Goal: Obtain resource: Download file/media

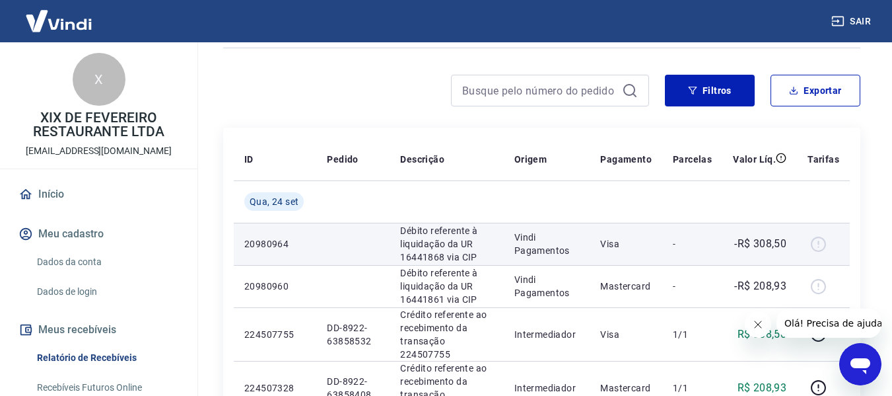
scroll to position [66, 0]
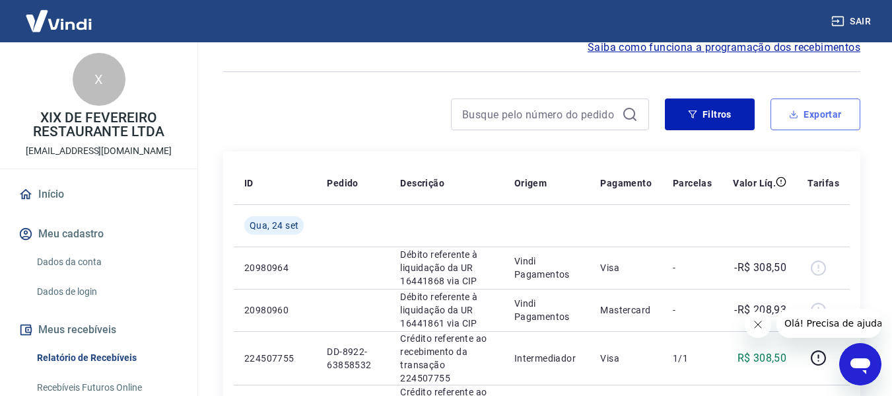
click at [814, 115] on button "Exportar" at bounding box center [816, 114] width 90 height 32
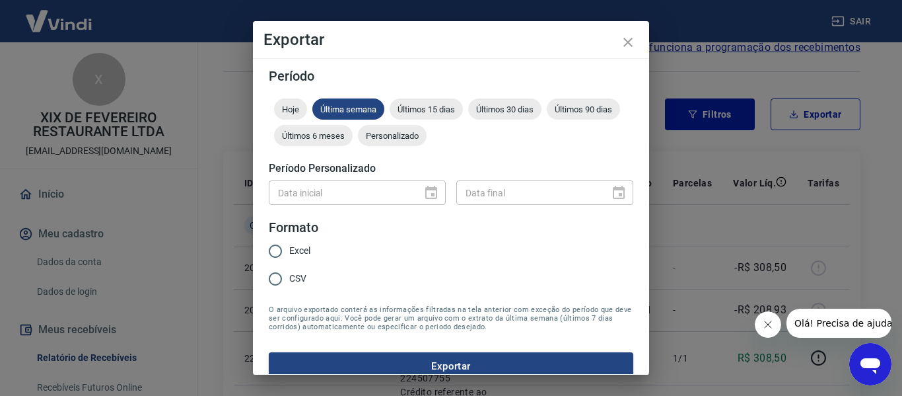
click at [285, 256] on input "Excel" at bounding box center [276, 251] width 28 height 28
radio input "true"
click at [427, 143] on div "Personalizado" at bounding box center [392, 135] width 69 height 21
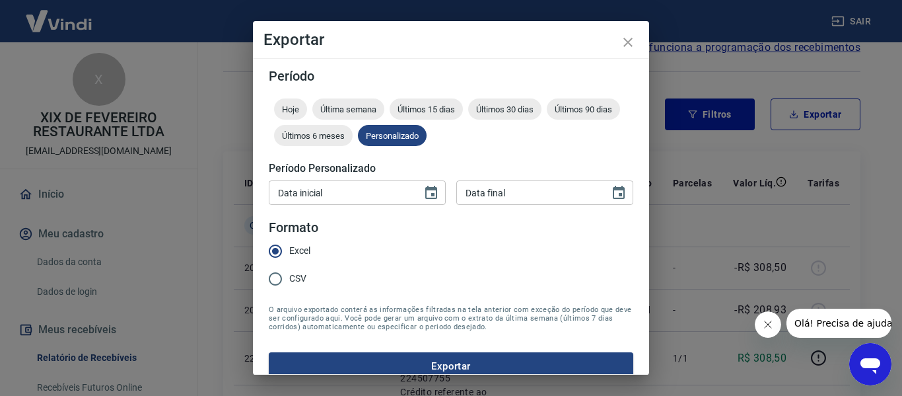
type input "DD/MM/YYYY"
click at [404, 198] on input "DD/MM/YYYY" at bounding box center [341, 192] width 144 height 24
click at [425, 192] on icon "Choose date" at bounding box center [431, 193] width 16 height 16
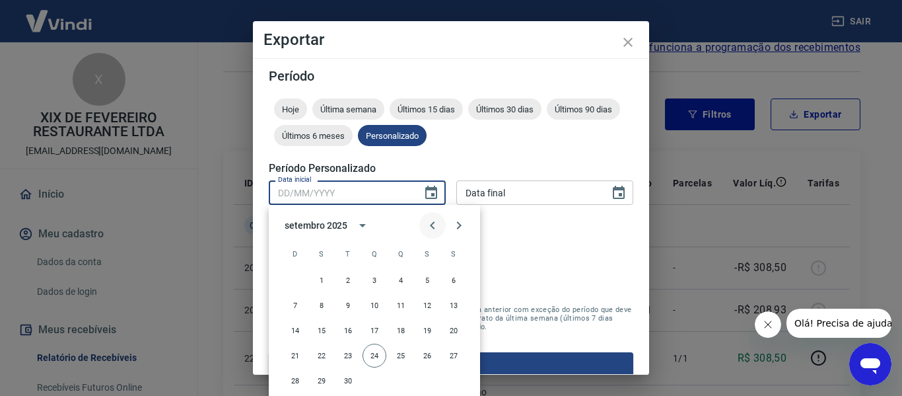
click at [437, 218] on icon "Previous month" at bounding box center [433, 225] width 16 height 16
click at [425, 277] on button "1" at bounding box center [427, 280] width 24 height 24
type input "[DATE]"
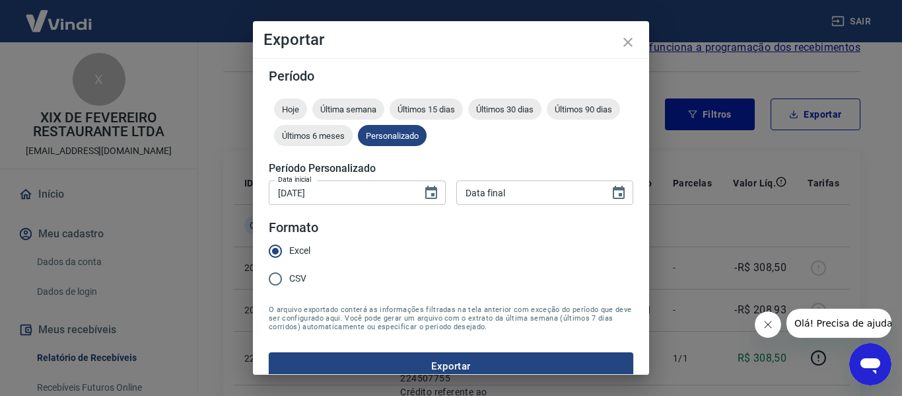
type input "DD/MM/YYYY"
click at [516, 199] on input "DD/MM/YYYY" at bounding box center [528, 192] width 144 height 24
click at [613, 188] on icon "Choose date" at bounding box center [619, 192] width 12 height 13
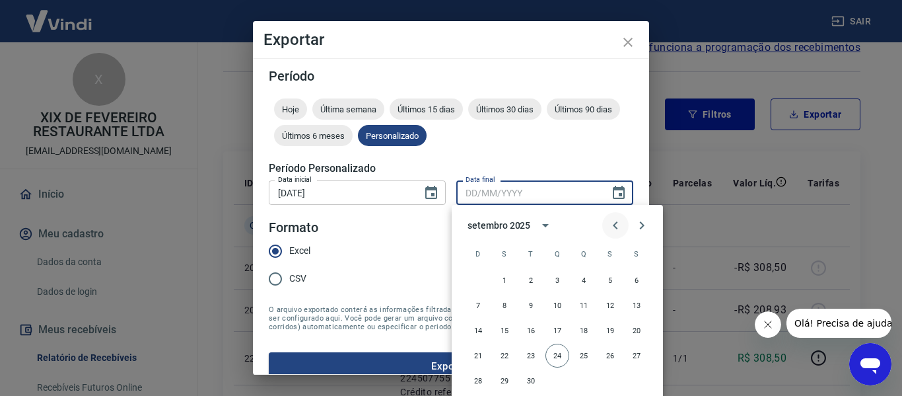
click at [620, 223] on icon "Previous month" at bounding box center [616, 225] width 16 height 16
click at [478, 391] on button "24" at bounding box center [478, 381] width 24 height 24
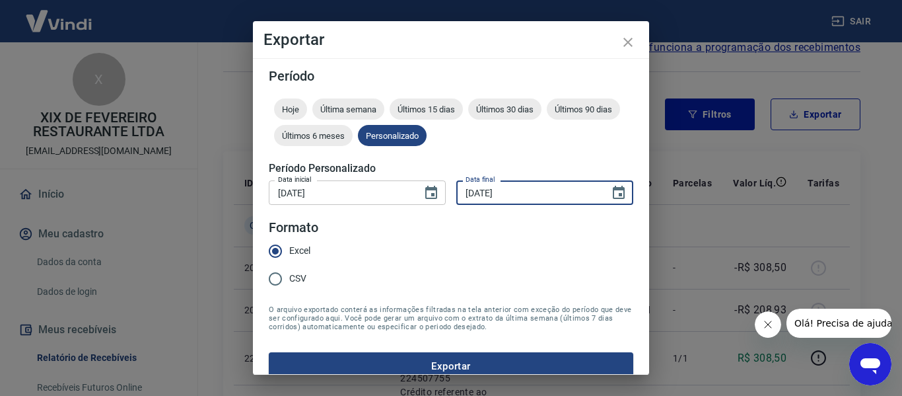
click at [463, 190] on input "[DATE]" at bounding box center [528, 192] width 144 height 24
type input "[DATE]"
click at [448, 363] on button "Exportar" at bounding box center [451, 366] width 365 height 28
